Goal: Task Accomplishment & Management: Manage account settings

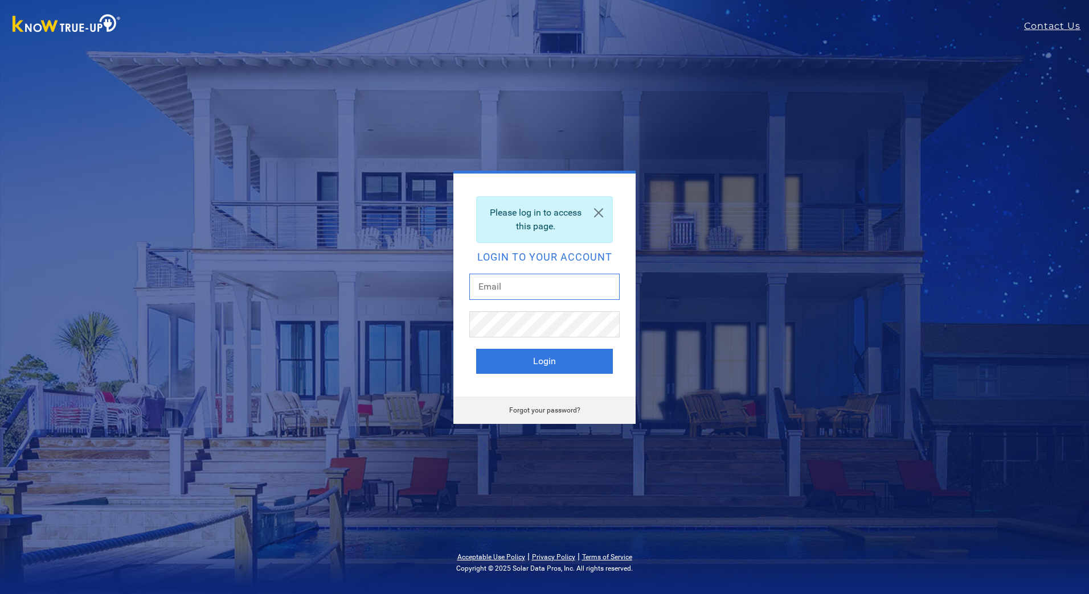
click at [514, 289] on input "text" at bounding box center [544, 287] width 150 height 26
type input "mckees1957@gmail.com"
click at [542, 362] on button "Login" at bounding box center [544, 361] width 137 height 25
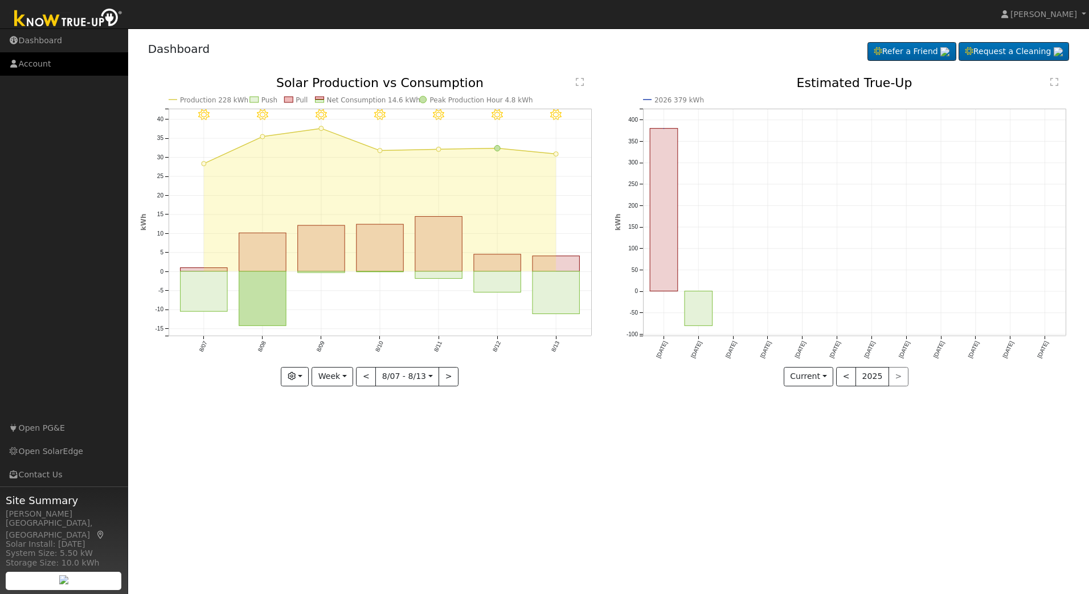
click at [32, 69] on link "Account" at bounding box center [64, 63] width 128 height 23
